Goal: Task Accomplishment & Management: Manage account settings

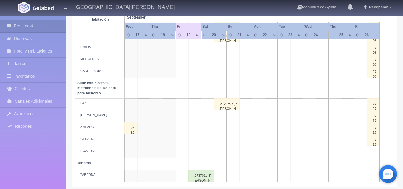
scroll to position [460, 0]
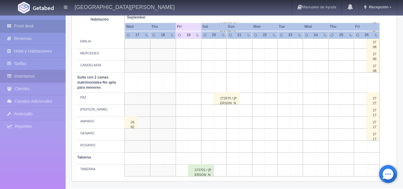
click at [51, 75] on link "Inventarios" at bounding box center [33, 76] width 66 height 12
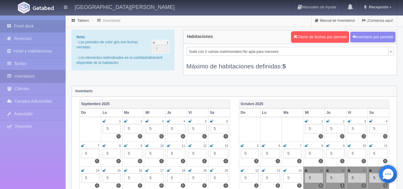
click at [25, 22] on link "Front desk" at bounding box center [33, 26] width 66 height 12
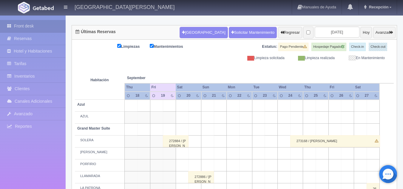
scroll to position [44, 0]
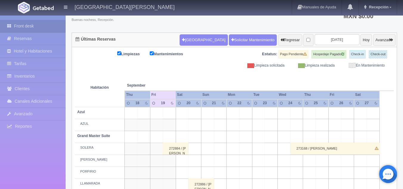
click at [255, 8] on div "Hacienda El Carmen Hotel & Spa Manuales de Ayuda Actualizaciones recientes Rece…" at bounding box center [201, 7] width 403 height 15
click at [38, 72] on link "Inventarios" at bounding box center [33, 76] width 66 height 12
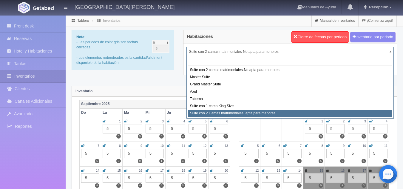
select select "1983"
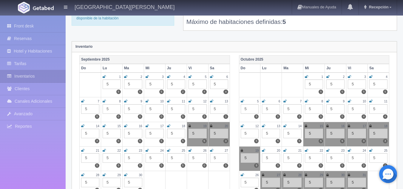
scroll to position [45, 0]
click at [328, 126] on icon at bounding box center [327, 126] width 2 height 4
click at [349, 125] on icon at bounding box center [349, 126] width 2 height 4
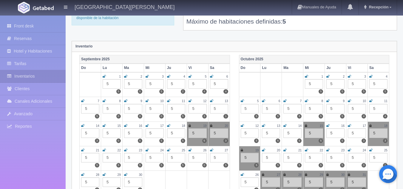
click at [369, 126] on td "18 5 3" at bounding box center [378, 133] width 21 height 24
click at [370, 126] on icon at bounding box center [370, 126] width 2 height 4
click at [241, 152] on icon at bounding box center [242, 150] width 2 height 4
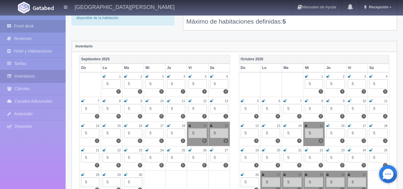
click at [30, 28] on link "Front desk" at bounding box center [33, 26] width 66 height 12
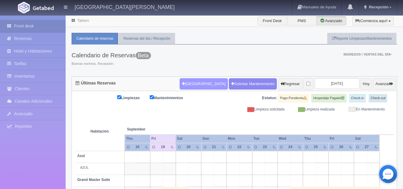
click at [190, 85] on button "[GEOGRAPHIC_DATA]" at bounding box center [204, 83] width 48 height 11
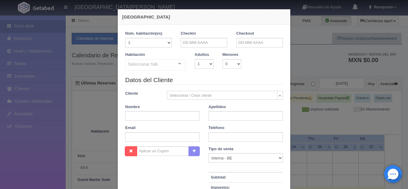
checkbox input "false"
click at [206, 44] on input "text" at bounding box center [204, 43] width 47 height 10
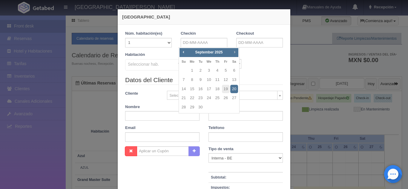
click at [232, 51] on span "Next" at bounding box center [234, 52] width 5 height 5
click at [219, 88] on link "16" at bounding box center [217, 89] width 8 height 9
type input "[DATE]"
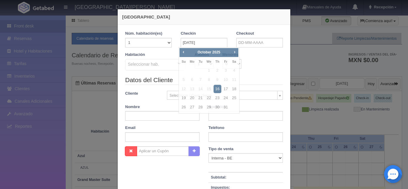
checkbox input "false"
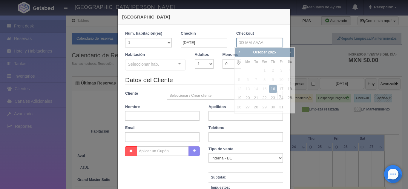
click at [260, 43] on input "text" at bounding box center [259, 43] width 47 height 10
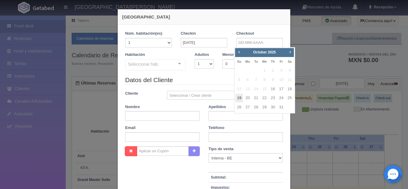
click at [239, 96] on link "19" at bounding box center [239, 98] width 8 height 9
type input "[DATE]"
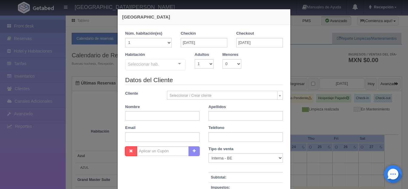
checkbox input "false"
click at [208, 64] on select "1 2 3 4 5 6 7 8 9 10" at bounding box center [204, 64] width 19 height 10
select select "2"
click at [195, 59] on select "1 2 3 4 5 6 7 8 9 10" at bounding box center [204, 64] width 19 height 10
checkbox input "false"
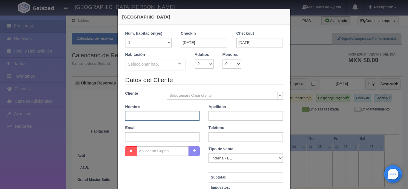
click at [193, 112] on input "text" at bounding box center [162, 116] width 74 height 10
type input "[PERSON_NAME]"
click at [215, 112] on input "text" at bounding box center [245, 116] width 74 height 10
type input "[PERSON_NAME]"
click at [221, 137] on input "text" at bounding box center [245, 137] width 74 height 10
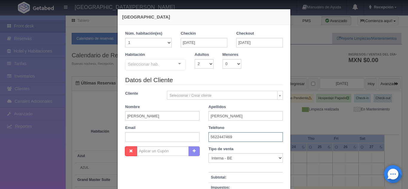
type input "5622447469"
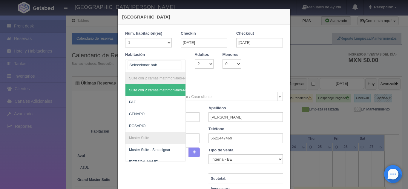
click at [178, 65] on div "Suite con 2 camas matrimoniales-No apta para menores Suite con 2 camas matrimon…" at bounding box center [155, 65] width 61 height 13
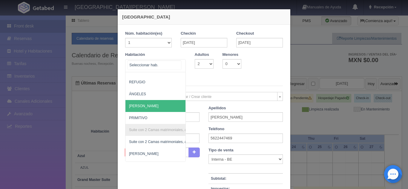
scroll to position [273, 0]
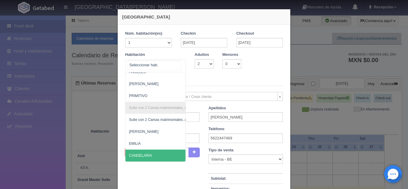
click at [146, 153] on span "CANDELARIA" at bounding box center [140, 155] width 23 height 4
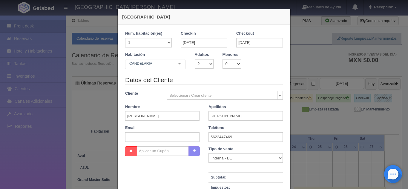
checkbox input "false"
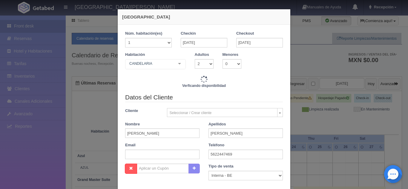
type input "13380.00"
checkbox input "false"
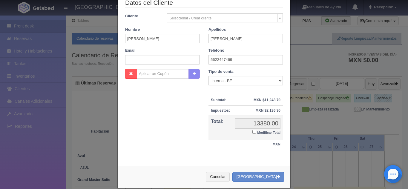
scroll to position [104, 0]
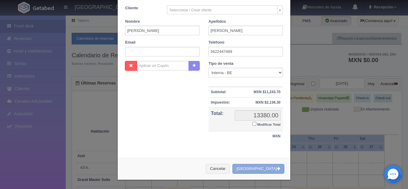
click at [261, 167] on button "[GEOGRAPHIC_DATA]" at bounding box center [258, 169] width 52 height 10
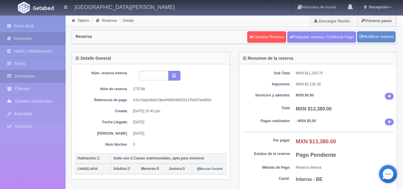
click at [36, 74] on link "Inventarios" at bounding box center [33, 76] width 66 height 12
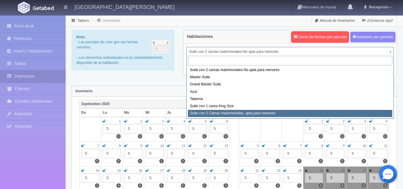
select select "1983"
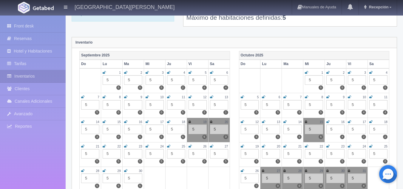
scroll to position [49, 0]
click at [329, 123] on icon at bounding box center [327, 122] width 3 height 4
click at [349, 121] on icon at bounding box center [349, 122] width 3 height 4
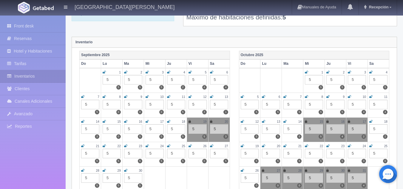
click at [371, 122] on icon at bounding box center [370, 122] width 3 height 4
click at [241, 146] on icon at bounding box center [242, 146] width 3 height 4
